Goal: Check status: Check status

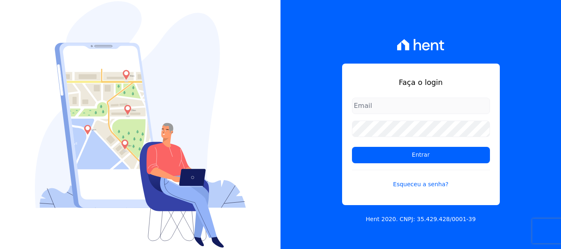
click at [400, 107] on input "email" at bounding box center [421, 106] width 138 height 16
type input "financ.junco@gmail.com"
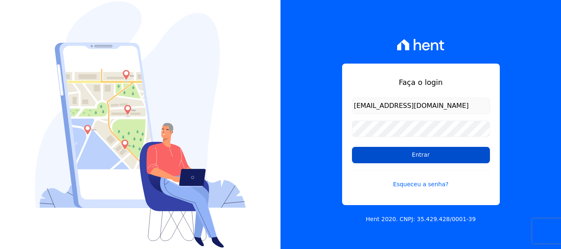
click at [424, 155] on input "Entrar" at bounding box center [421, 155] width 138 height 16
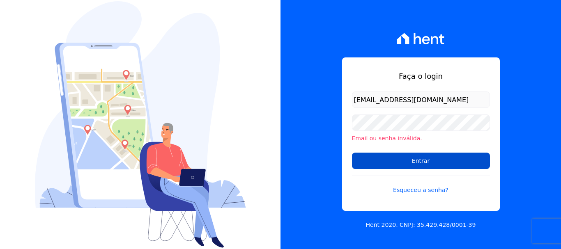
click at [422, 160] on input "Entrar" at bounding box center [421, 161] width 138 height 16
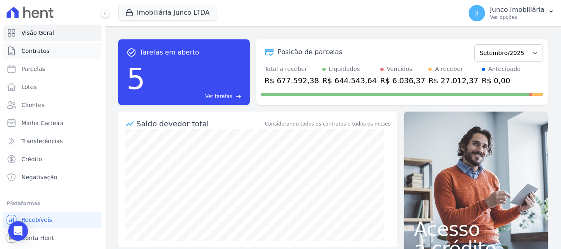
click at [40, 50] on span "Contratos" at bounding box center [35, 51] width 28 height 8
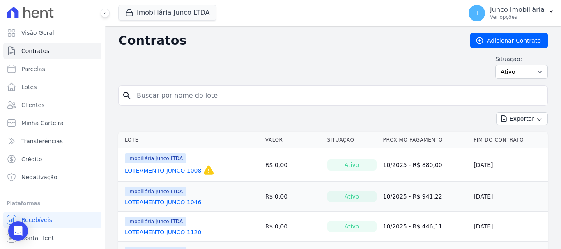
click at [154, 96] on input "search" at bounding box center [338, 95] width 412 height 16
type input "339"
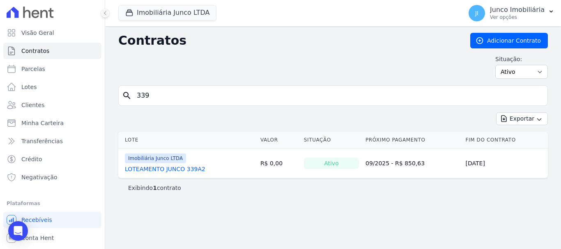
click at [167, 166] on link "LOTEAMENTO JUNCO 339A2" at bounding box center [165, 169] width 80 height 8
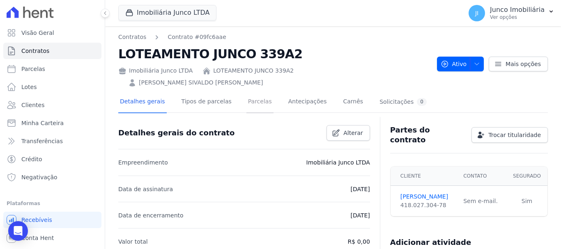
click at [246, 92] on link "Parcelas" at bounding box center [259, 103] width 27 height 22
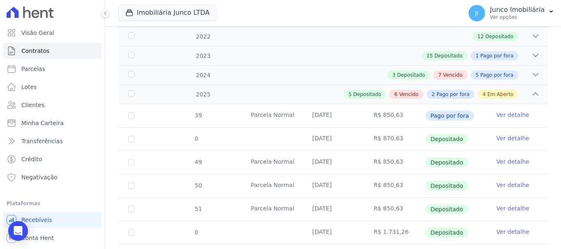
scroll to position [164, 0]
click at [412, 91] on span "Vencido" at bounding box center [408, 94] width 19 height 7
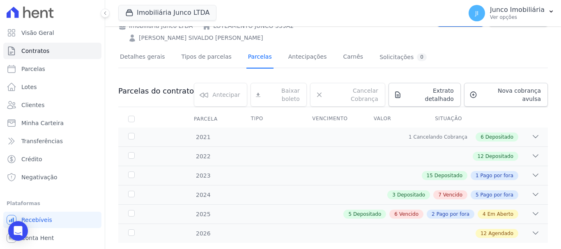
click at [255, 47] on link "Parcelas" at bounding box center [259, 58] width 27 height 22
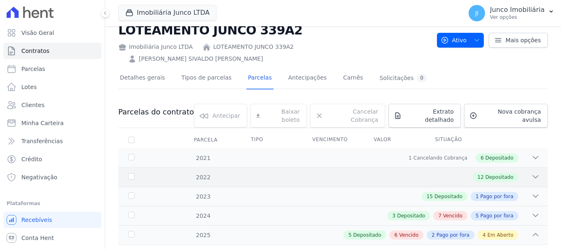
scroll to position [41, 0]
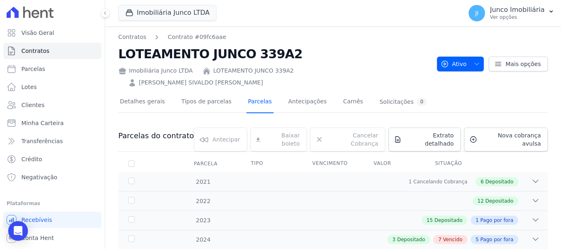
drag, startPoint x: 248, startPoint y: 92, endPoint x: 437, endPoint y: 178, distance: 207.7
click at [249, 92] on link "Parcelas" at bounding box center [259, 103] width 27 height 22
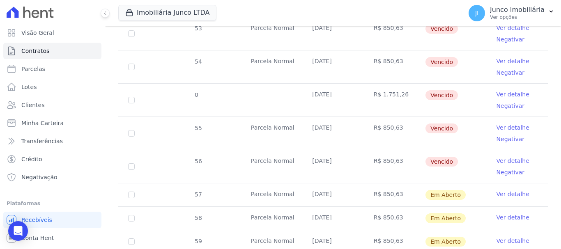
scroll to position [492, 0]
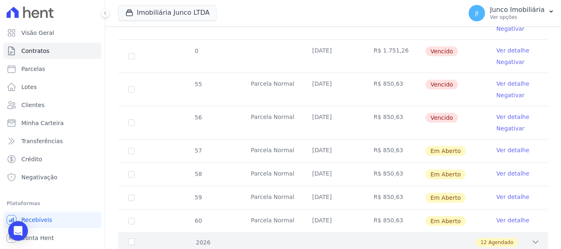
click at [531, 238] on icon at bounding box center [535, 242] width 8 height 8
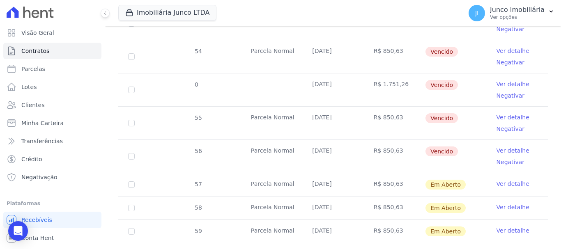
scroll to position [413, 0]
